Goal: Task Accomplishment & Management: Use online tool/utility

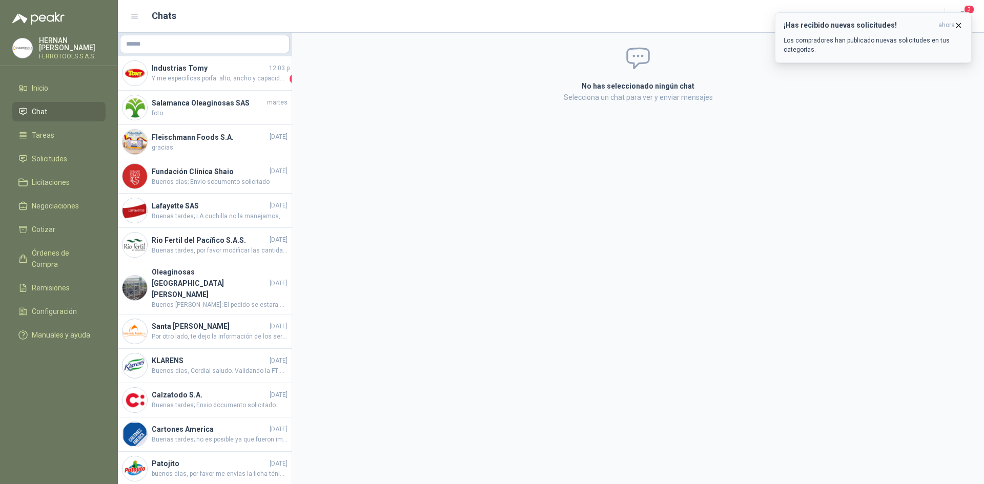
drag, startPoint x: 960, startPoint y: 26, endPoint x: 955, endPoint y: 28, distance: 5.5
click at [960, 26] on icon "button" at bounding box center [958, 25] width 9 height 9
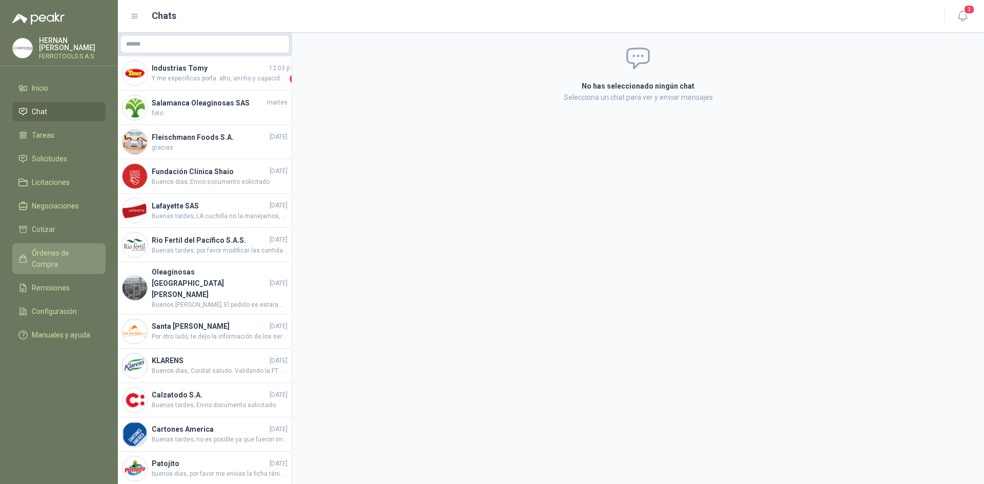
click at [89, 247] on span "Órdenes de Compra" at bounding box center [64, 258] width 64 height 23
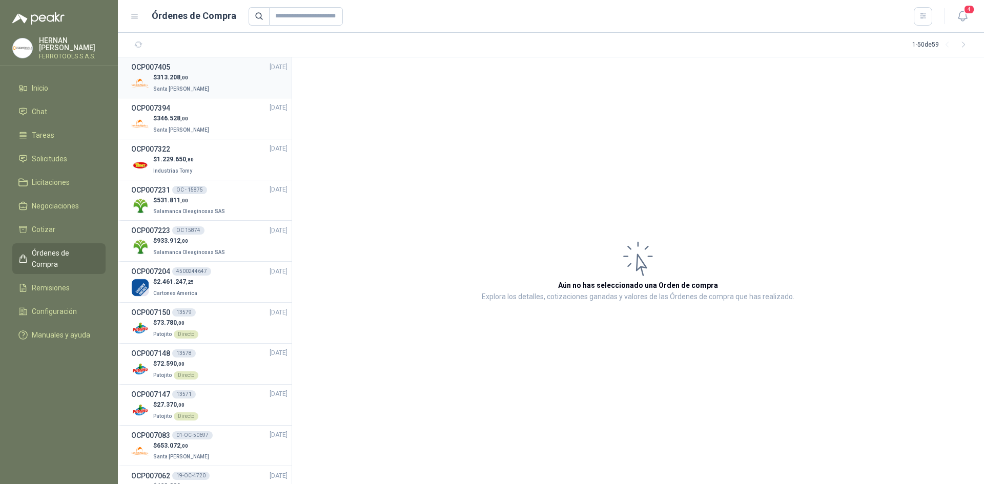
click at [216, 77] on div "$ 313.208 ,00 Santa Anita Napoles" at bounding box center [209, 83] width 156 height 21
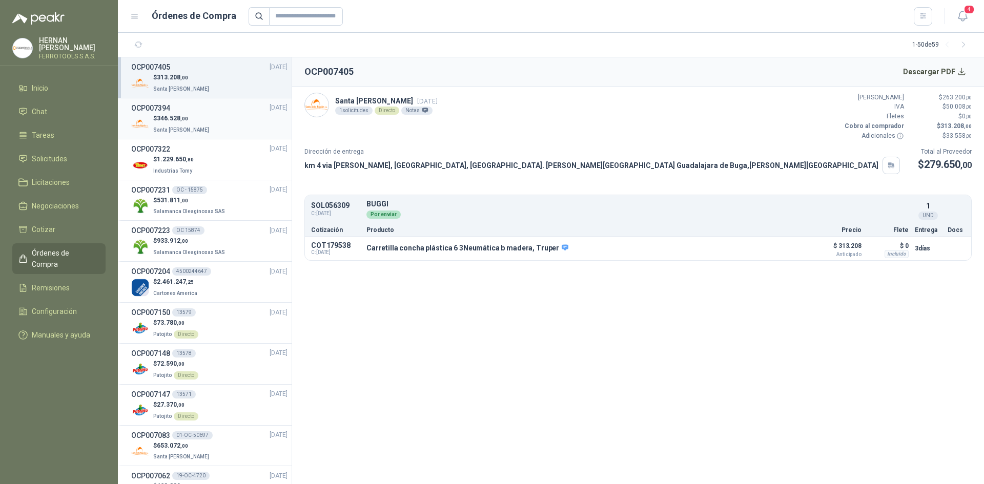
click at [218, 114] on div "$ 346.528 ,00 Santa Anita Napoles" at bounding box center [209, 124] width 156 height 21
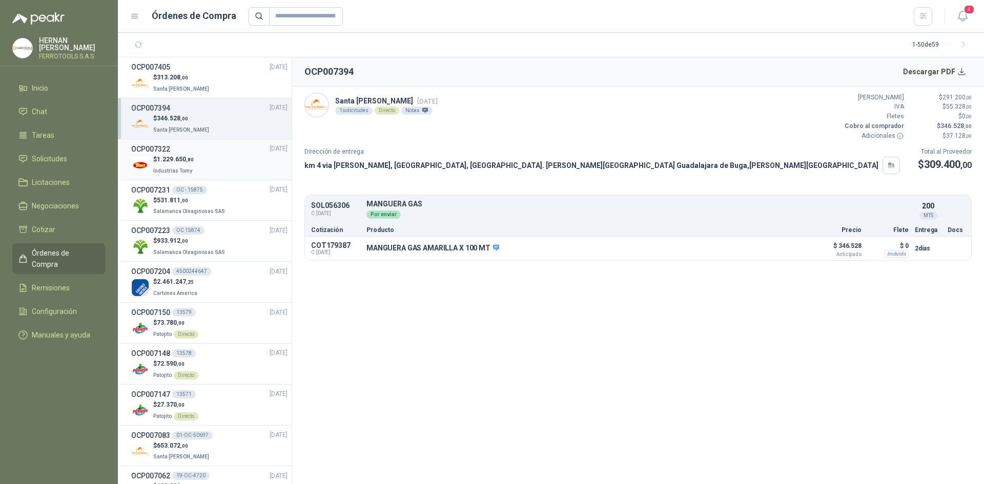
click at [221, 170] on div "$ 1.229.650 ,80 Industrias Tomy" at bounding box center [209, 165] width 156 height 21
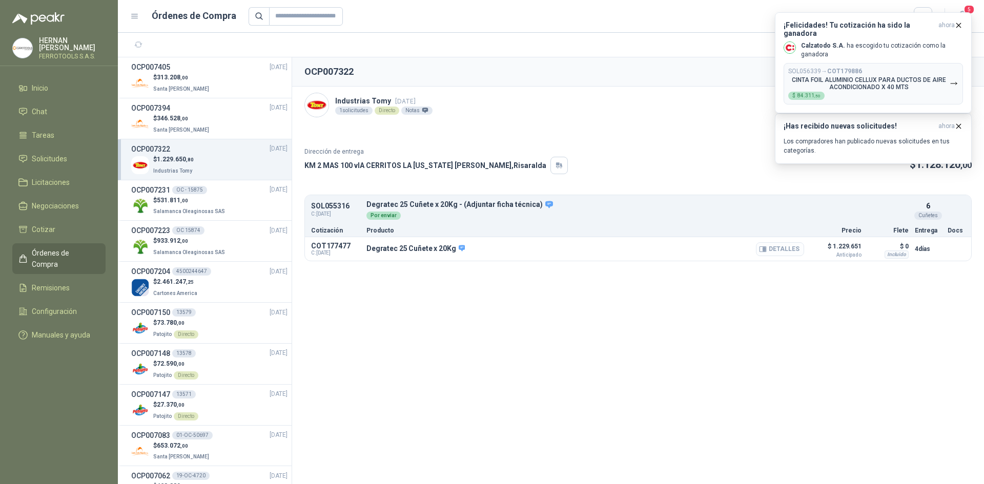
click at [771, 255] on button "Detalles" at bounding box center [780, 249] width 48 height 14
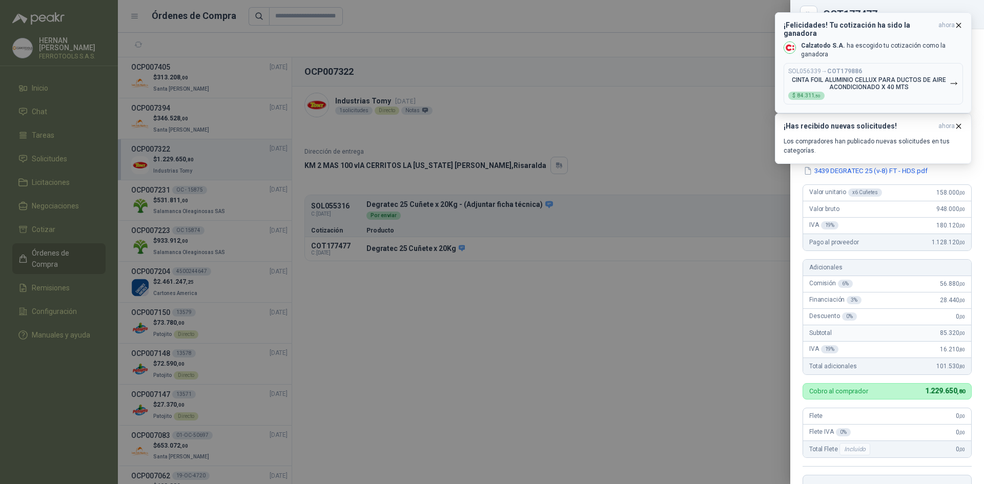
scroll to position [197, 0]
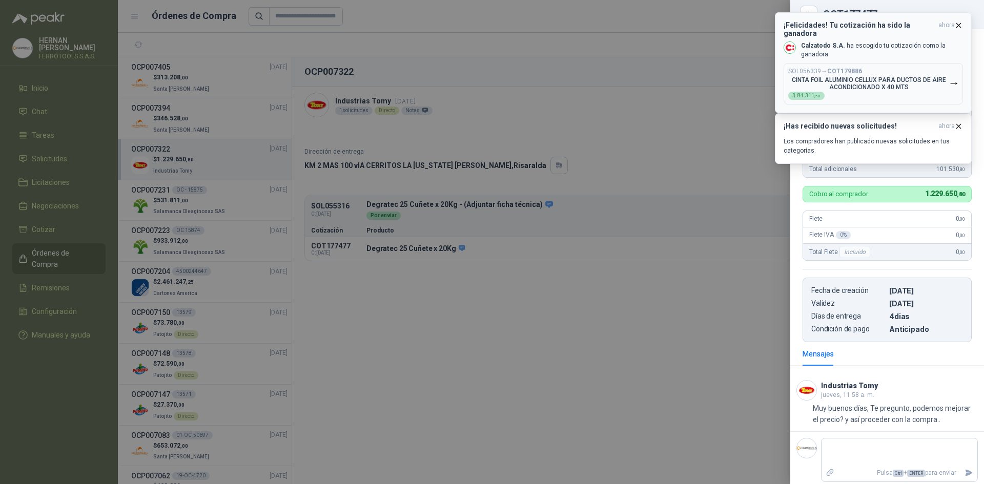
click at [959, 23] on icon "button" at bounding box center [958, 25] width 9 height 9
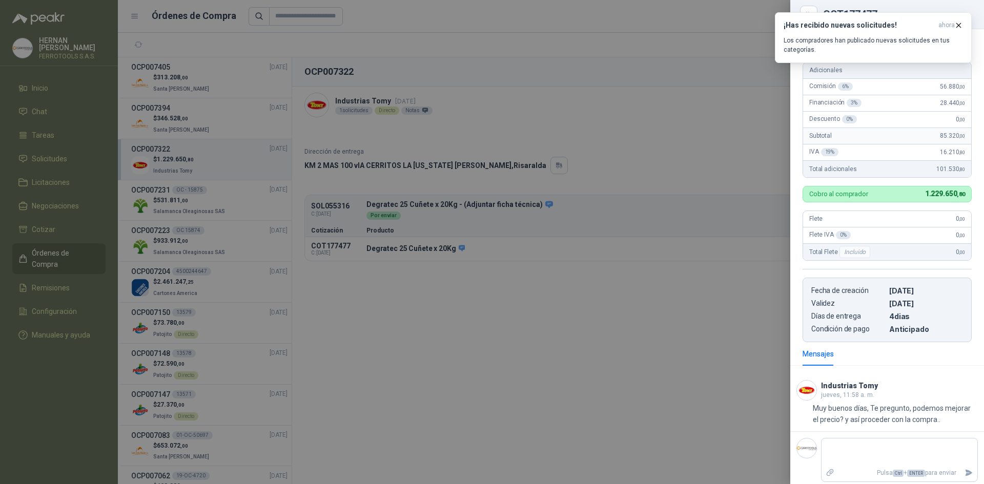
scroll to position [0, 0]
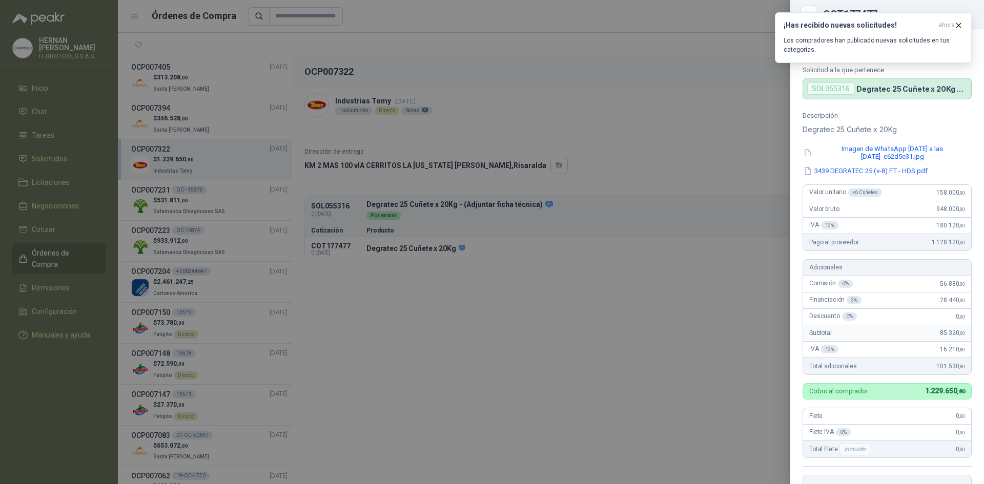
click at [507, 49] on div at bounding box center [492, 242] width 984 height 484
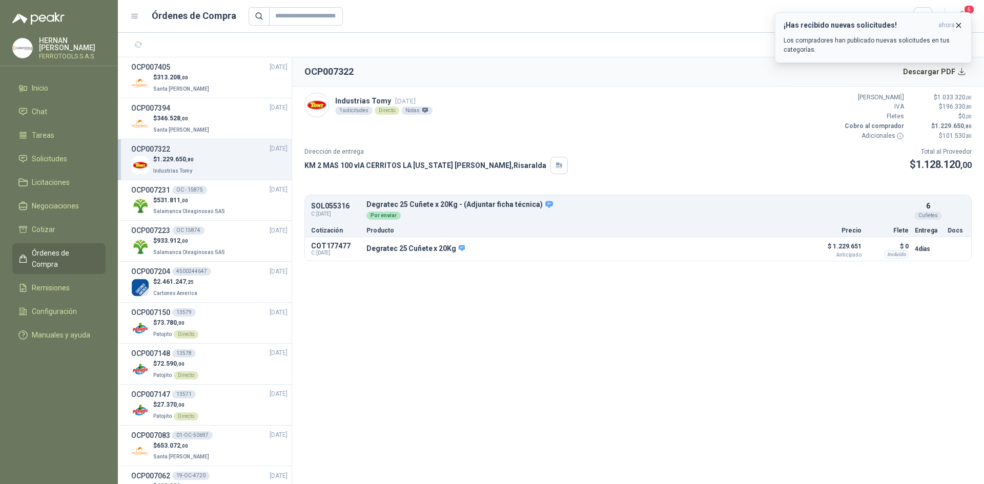
click at [958, 26] on icon "button" at bounding box center [958, 25] width 9 height 9
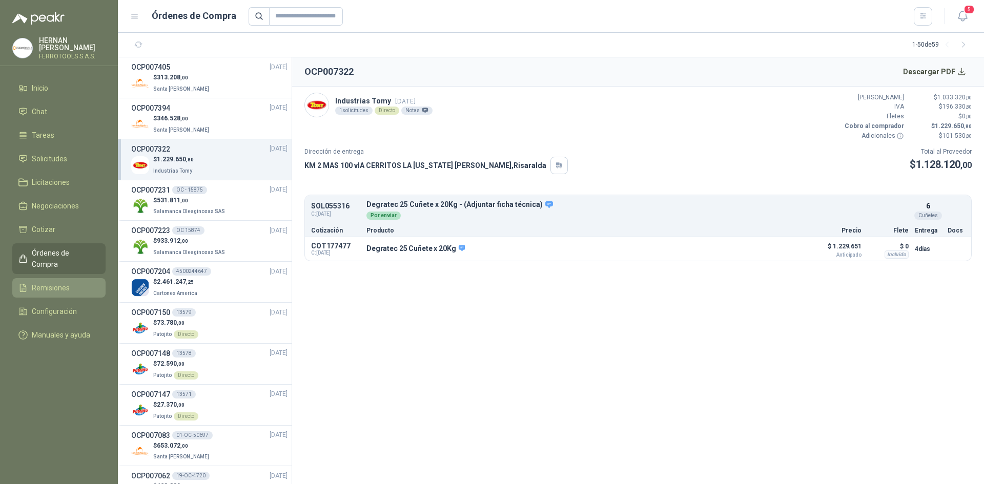
click at [71, 278] on link "Remisiones" at bounding box center [58, 287] width 93 height 19
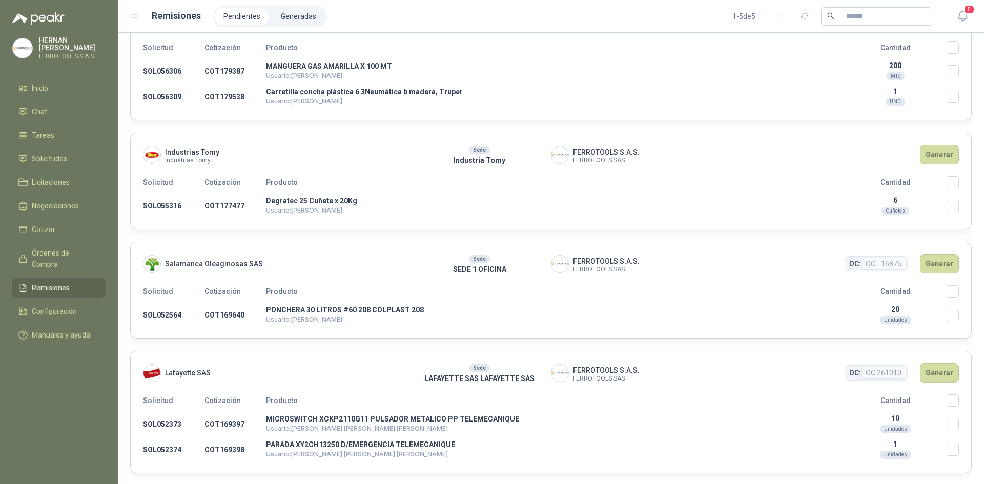
scroll to position [158, 0]
click at [939, 151] on button "Generar" at bounding box center [939, 152] width 39 height 19
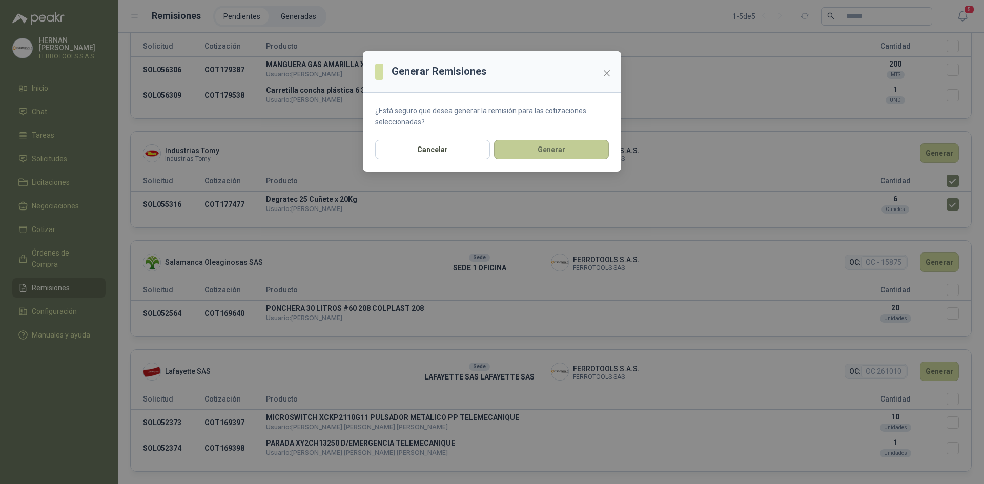
click at [583, 144] on button "Generar" at bounding box center [551, 149] width 115 height 19
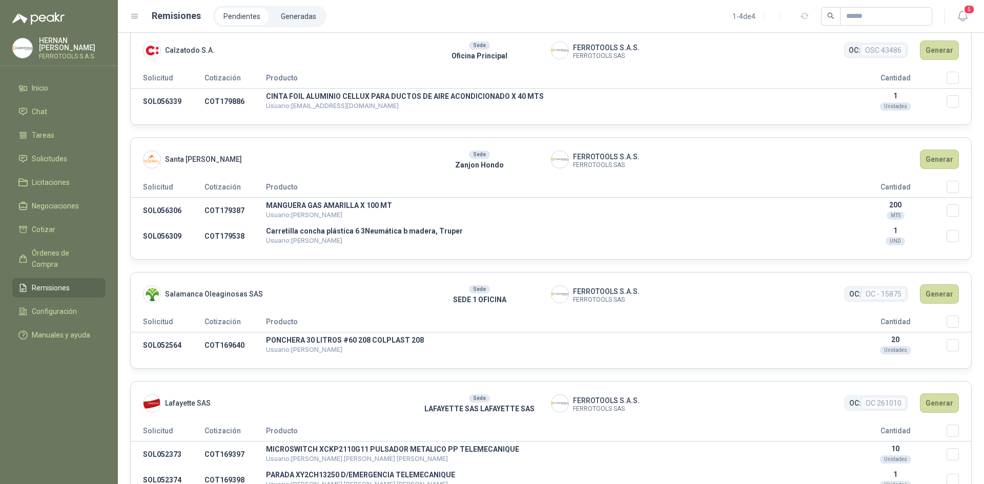
scroll to position [0, 0]
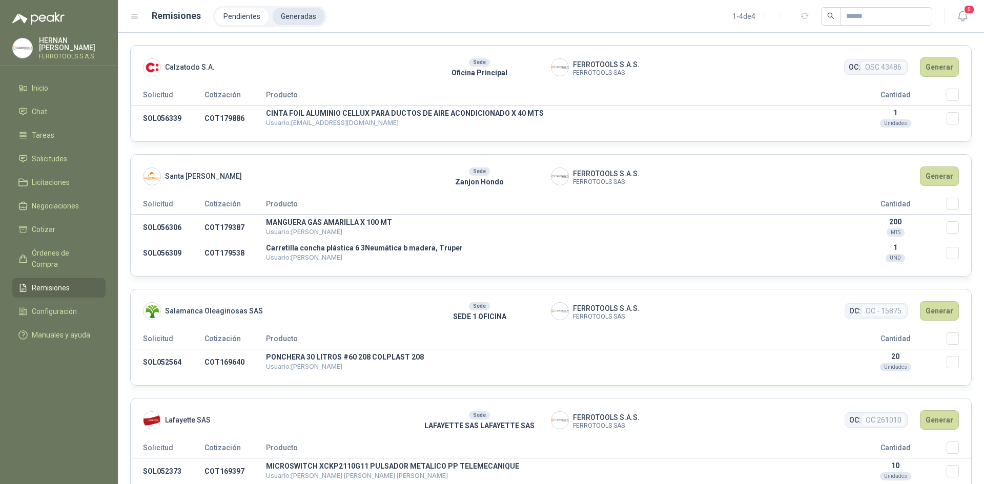
click at [288, 24] on li "Generadas" at bounding box center [299, 16] width 52 height 17
